Goal: Transaction & Acquisition: Purchase product/service

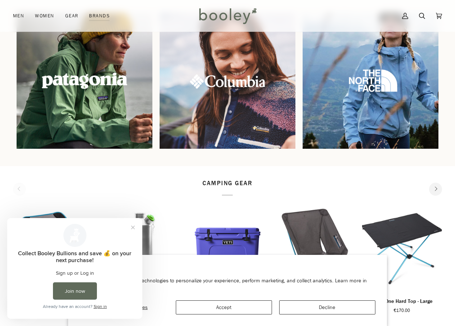
click at [68, 74] on img at bounding box center [84, 80] width 147 height 147
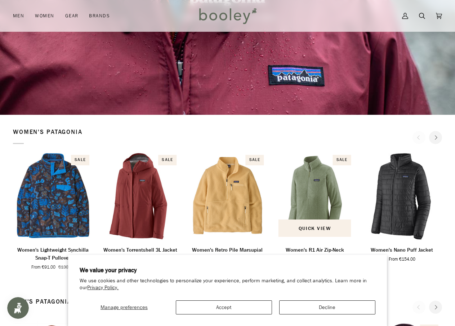
scroll to position [144, 0]
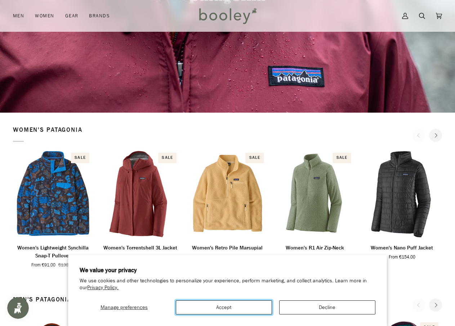
click at [253, 309] on button "Accept" at bounding box center [224, 307] width 96 height 14
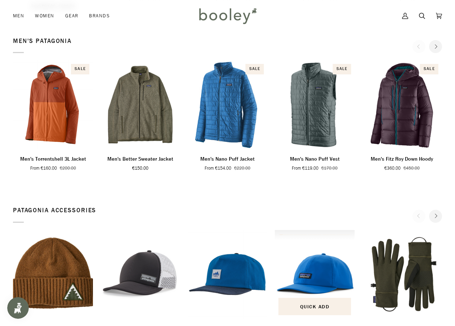
scroll to position [361, 0]
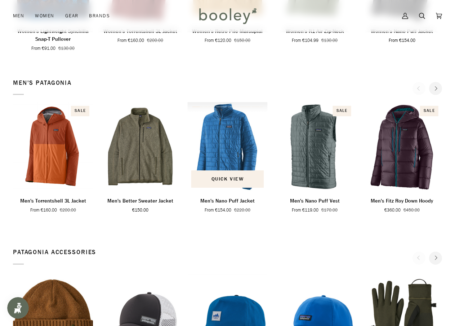
click at [231, 153] on img "Men's Nano Puff Jacket" at bounding box center [228, 146] width 80 height 89
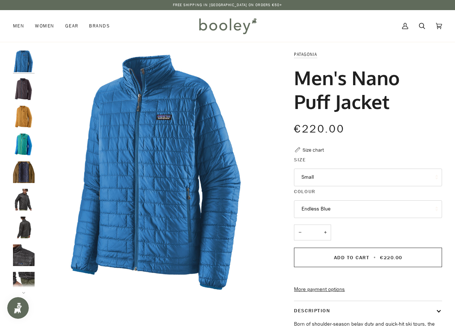
click at [328, 179] on button "Small" at bounding box center [368, 177] width 148 height 18
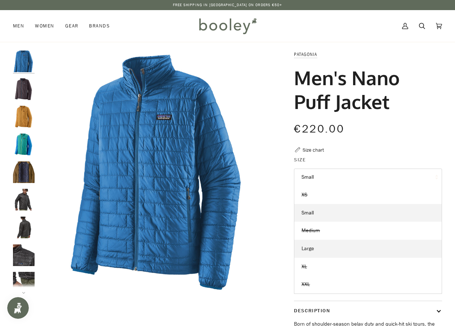
click at [327, 249] on link "Large" at bounding box center [368, 248] width 147 height 18
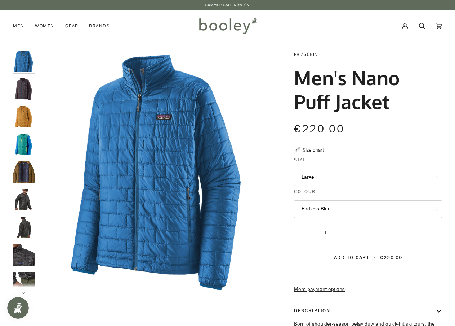
click at [30, 87] on img "Patagonia Men's Nano Puff Jacket Obsidian Plum - Booley Galway" at bounding box center [24, 89] width 22 height 22
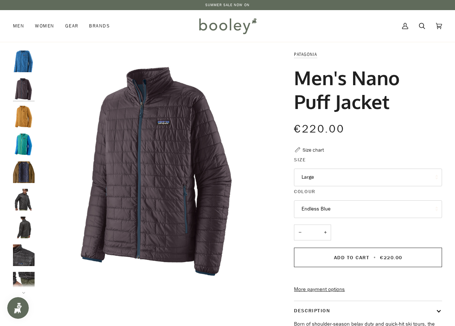
click at [29, 112] on img "Patagonia Men's Nano Puff Jacket Pufferfish Gold - Booley Galway" at bounding box center [24, 117] width 22 height 22
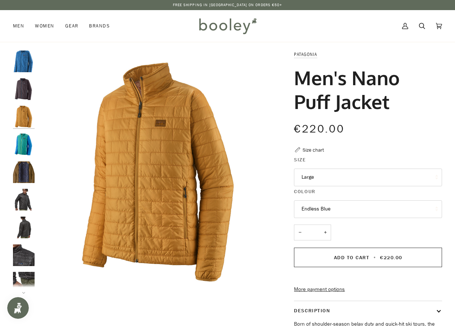
click at [22, 145] on img "Patagonia Men's Nano Puff Jacket Subtidal Blue - Booley Galway" at bounding box center [24, 144] width 22 height 22
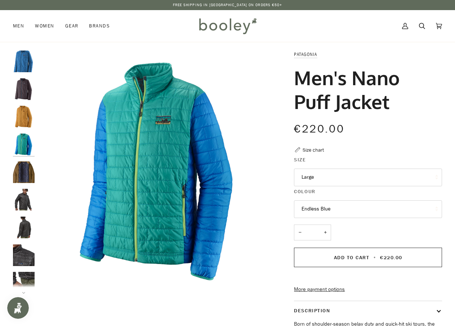
click at [25, 169] on img "Patagonia Men's Nano Puff Jacket Coriander Brown / River Delta Multi / Smolder …" at bounding box center [24, 172] width 22 height 22
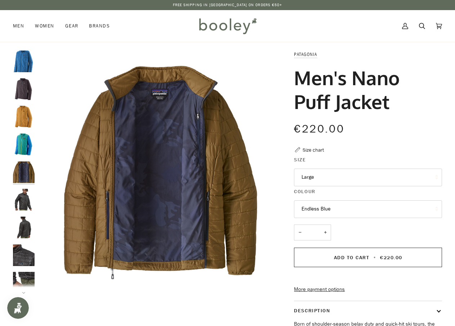
click at [26, 197] on img "Patagonia Men's Nano Puff Jacket Black - Booley Galway" at bounding box center [24, 200] width 22 height 22
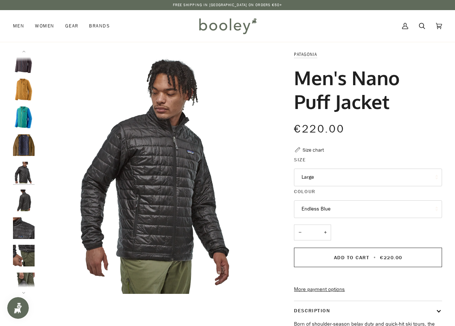
scroll to position [27, 0]
click at [25, 200] on img "Patagonia Men's Nano Puff Jacket Black - Booley Galway" at bounding box center [24, 200] width 22 height 22
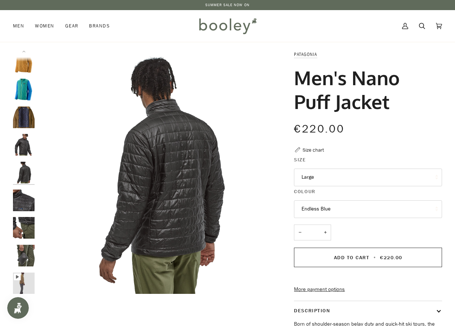
scroll to position [55, 0]
click at [24, 202] on img "Patagonia Men's Nano Puff Jacket Black - Booley Galway" at bounding box center [24, 200] width 22 height 22
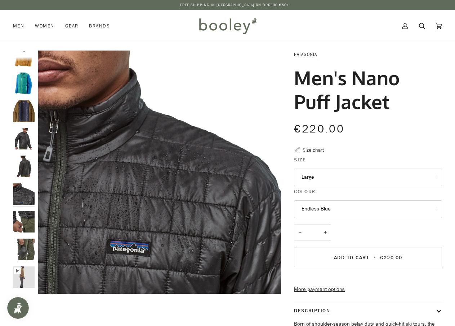
click at [25, 224] on img "Patagonia Men's Nano Puff Jacket Black - Booley Galway" at bounding box center [24, 222] width 22 height 22
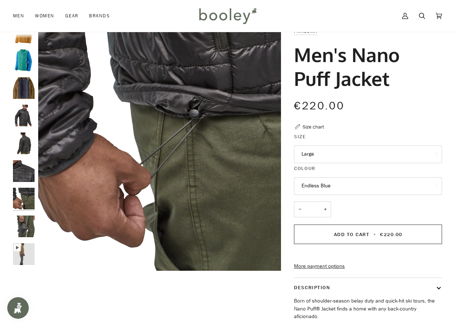
scroll to position [36, 0]
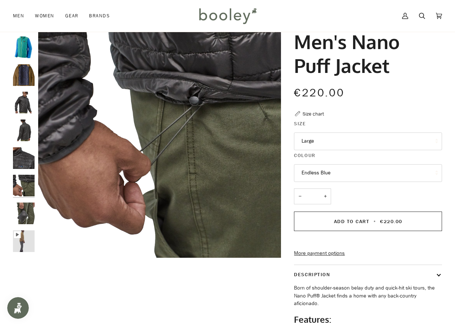
click at [26, 217] on img "Patagonia Men's Nano Puff Jacket Black - booley Galway" at bounding box center [24, 213] width 22 height 22
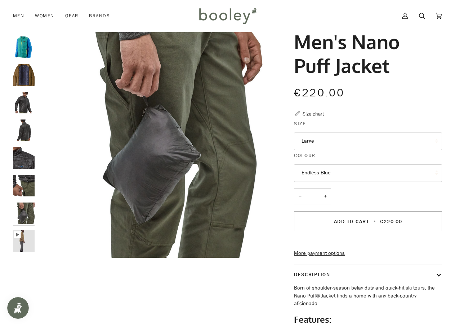
click at [16, 77] on img "Patagonia Men's Nano Puff Jacket Coriander Brown / River Delta Multi / Smolder …" at bounding box center [24, 75] width 22 height 22
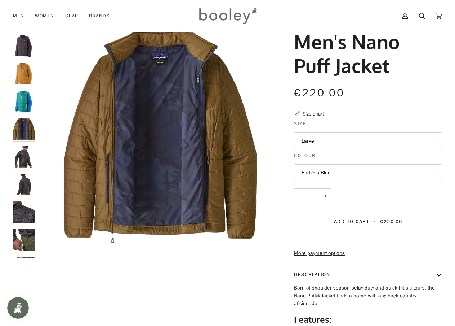
scroll to position [0, 0]
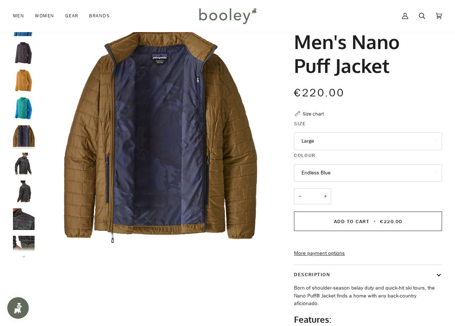
click at [25, 53] on img "Patagonia Men's Nano Puff Jacket Obsidian Plum - Booley Galway" at bounding box center [24, 53] width 22 height 22
